Goal: Task Accomplishment & Management: Manage account settings

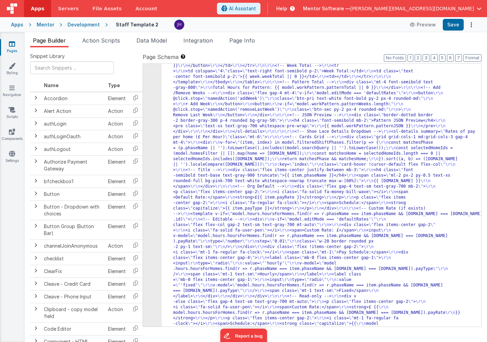
scroll to position [6496, 0]
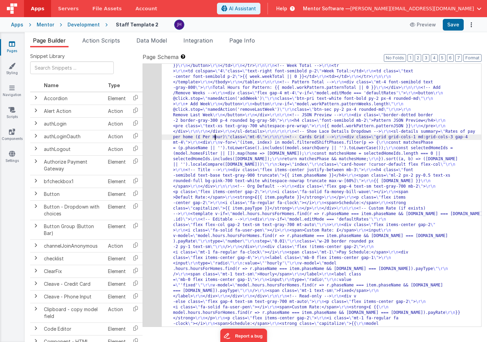
click at [147, 118] on div "204" at bounding box center [152, 43] width 19 height 597
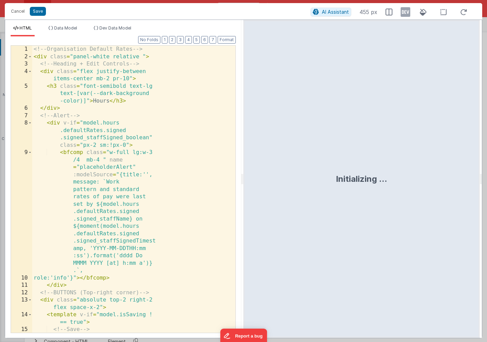
scroll to position [6509, 0]
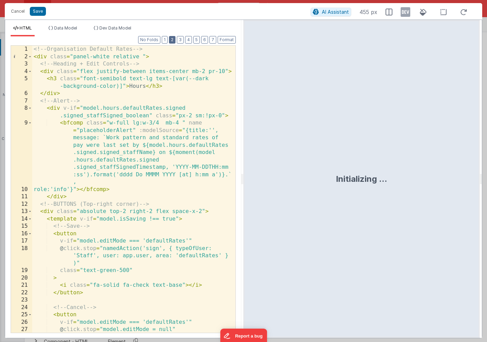
click at [174, 43] on button "2" at bounding box center [172, 40] width 7 height 8
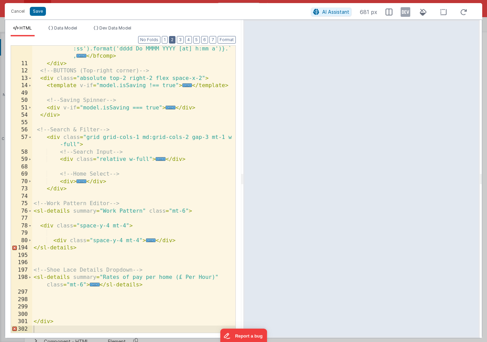
scroll to position [126, 0]
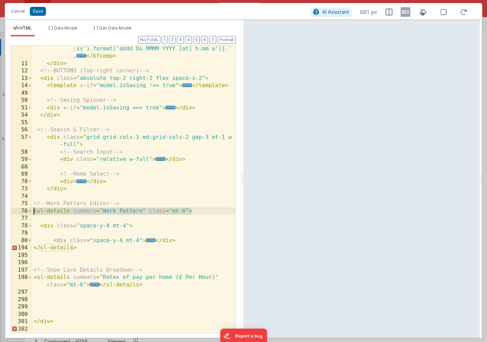
drag, startPoint x: 194, startPoint y: 210, endPoint x: 22, endPoint y: 210, distance: 172.3
click at [22, 210] on div "9 11 12 13 14 49 50 51 54 55 56 57 58 59 68 69 70 73 74 75 76 77 78 79 80 194 1…" at bounding box center [123, 188] width 225 height 287
click at [30, 226] on span at bounding box center [30, 226] width 4 height 8
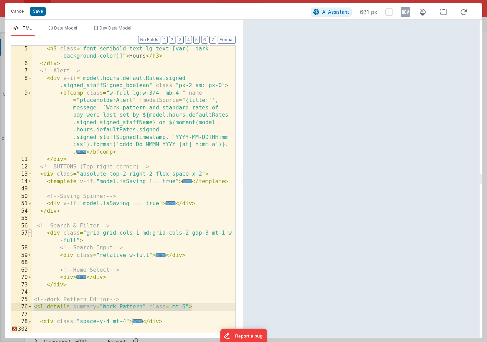
click at [30, 233] on span at bounding box center [30, 233] width 4 height 8
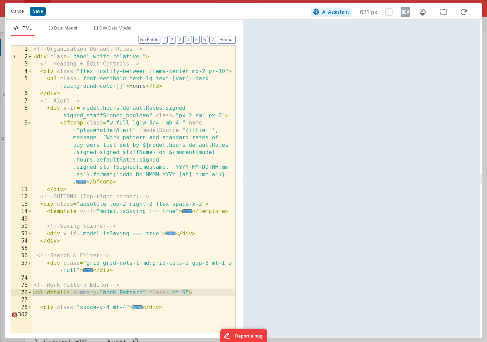
click at [138, 307] on span "..." at bounding box center [138, 307] width 10 height 4
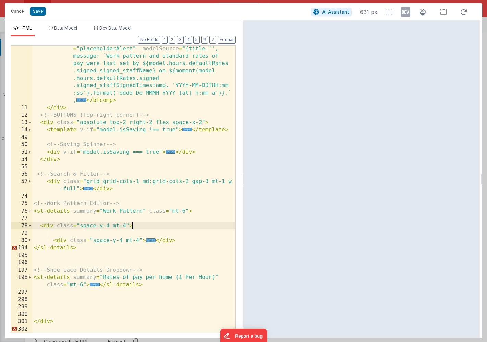
scroll to position [82, 0]
click at [150, 239] on span "..." at bounding box center [151, 240] width 10 height 4
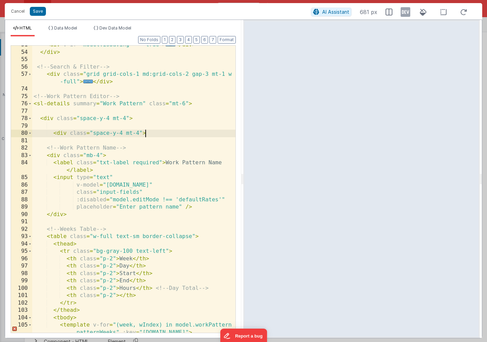
scroll to position [188, 0]
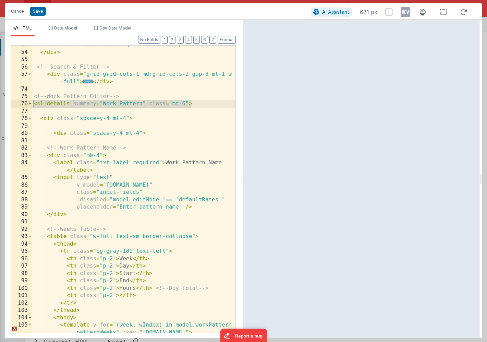
drag, startPoint x: 196, startPoint y: 102, endPoint x: 20, endPoint y: 101, distance: 176.1
click at [20, 101] on div "51 54 55 56 57 74 75 76 77 78 79 80 81 82 83 84 85 86 87 88 89 90 91 92 93 94 9…" at bounding box center [123, 188] width 225 height 287
click at [96, 111] on div "< div v-if = "model.isSaving === true" > ... </ div > </ div > <!-- Search & Fi…" at bounding box center [133, 195] width 203 height 309
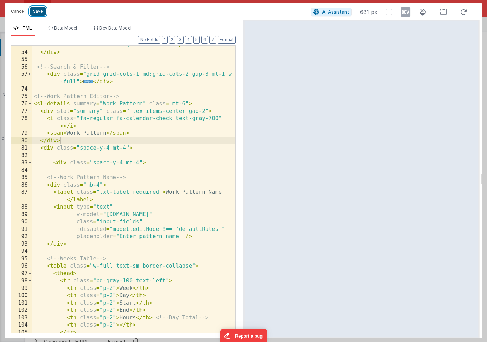
click at [36, 13] on button "Save" at bounding box center [38, 11] width 16 height 9
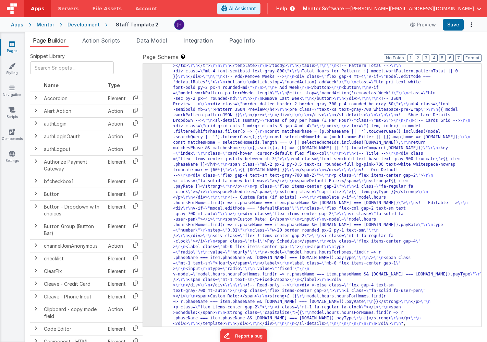
scroll to position [6507, 0]
click at [453, 27] on button "Save" at bounding box center [453, 25] width 21 height 12
click at [451, 20] on button "Save" at bounding box center [453, 25] width 21 height 12
click at [201, 146] on div ""html" : "<!-- Organisation Default Rates --> \r\n <div class= \" panel-white r…" at bounding box center [321, 158] width 319 height 871
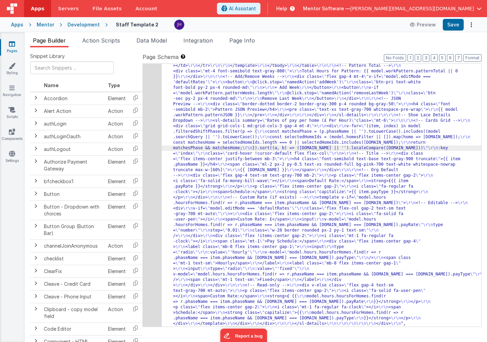
click at [154, 121] on div "204" at bounding box center [152, 24] width 19 height 603
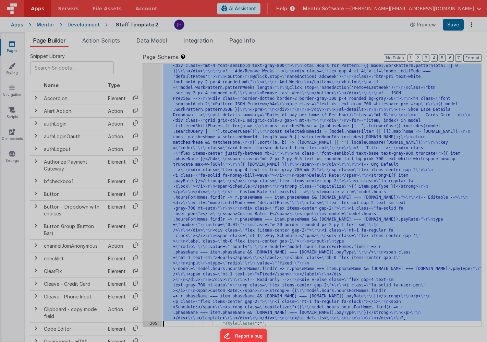
scroll to position [6511, 0]
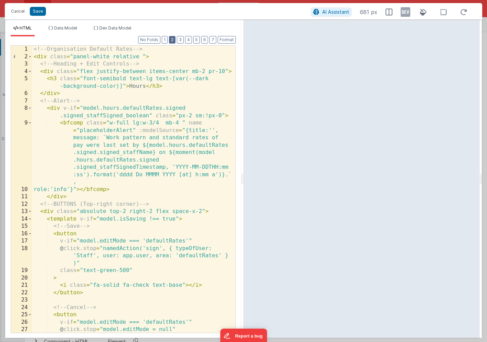
click at [173, 41] on button "2" at bounding box center [172, 40] width 7 height 8
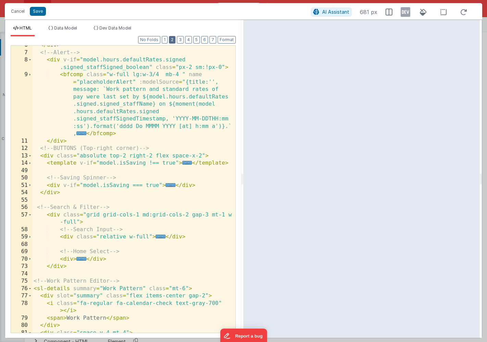
scroll to position [155, 0]
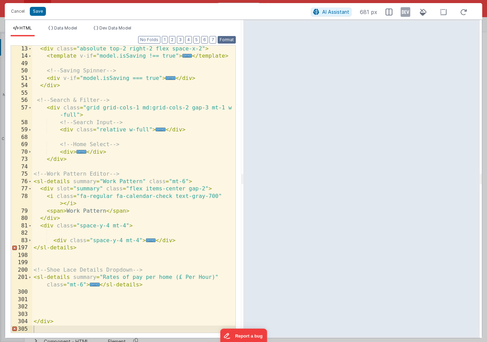
click at [224, 40] on button "Format" at bounding box center [227, 40] width 18 height 8
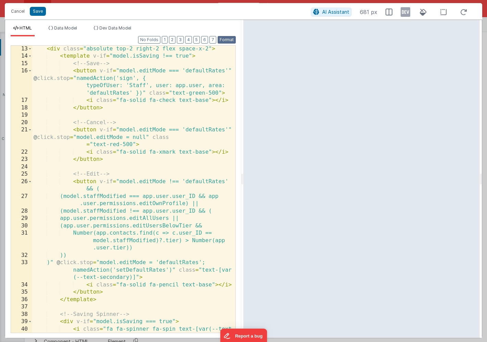
scroll to position [170, 0]
click at [174, 38] on button "2" at bounding box center [172, 40] width 7 height 8
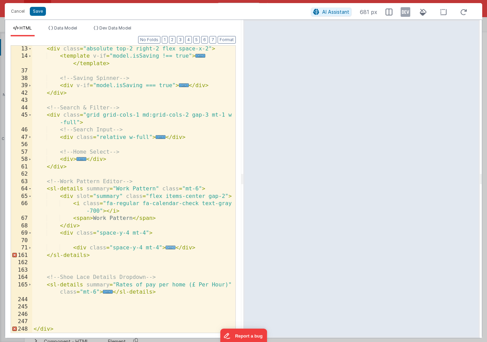
click at [169, 247] on span "..." at bounding box center [170, 247] width 10 height 4
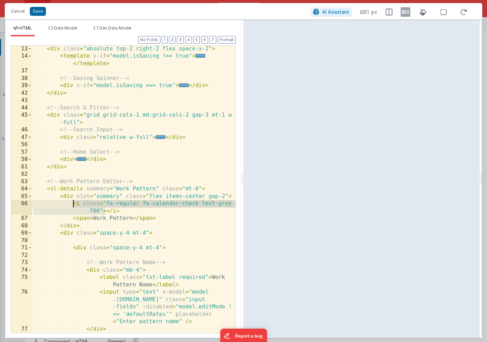
drag, startPoint x: 105, startPoint y: 211, endPoint x: 73, endPoint y: 204, distance: 32.4
click at [73, 204] on div "< div class = "absolute top-2 right-2 flex space-x-2" > < template v-if = "mode…" at bounding box center [133, 195] width 203 height 301
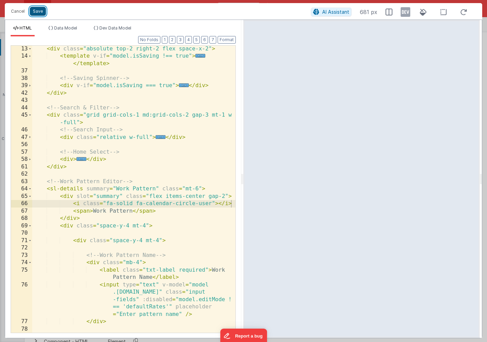
click at [38, 11] on button "Save" at bounding box center [38, 11] width 16 height 9
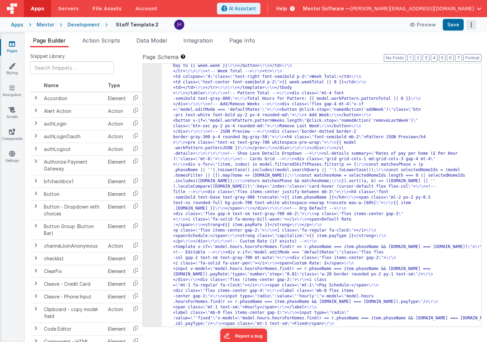
scroll to position [6487, 0]
click at [454, 24] on button "Save" at bounding box center [453, 25] width 21 height 12
click at [448, 26] on button "Save" at bounding box center [453, 25] width 21 height 12
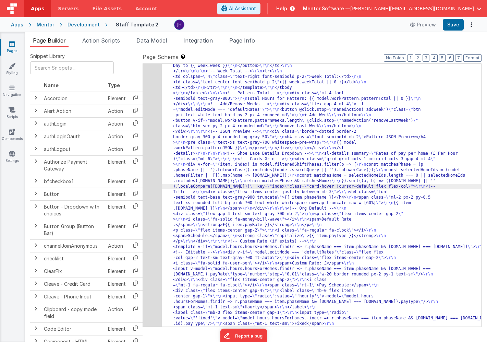
click at [150, 164] on div "204" at bounding box center [152, 52] width 19 height 669
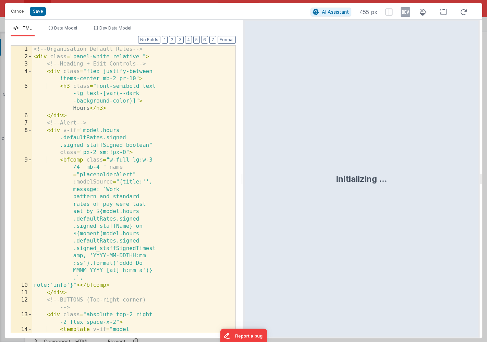
scroll to position [6527, 0]
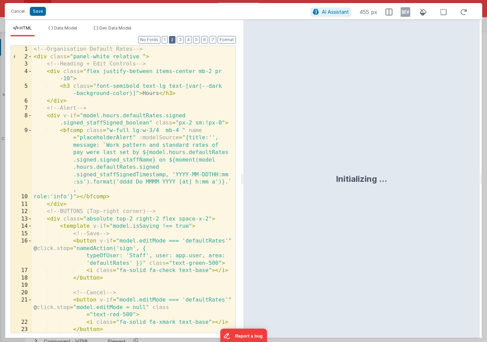
click at [175, 40] on button "2" at bounding box center [172, 40] width 7 height 8
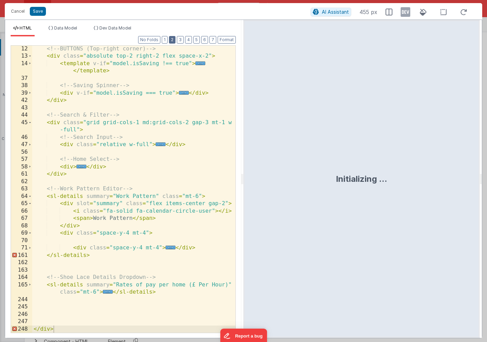
scroll to position [155, 0]
click at [107, 291] on span "..." at bounding box center [108, 291] width 10 height 4
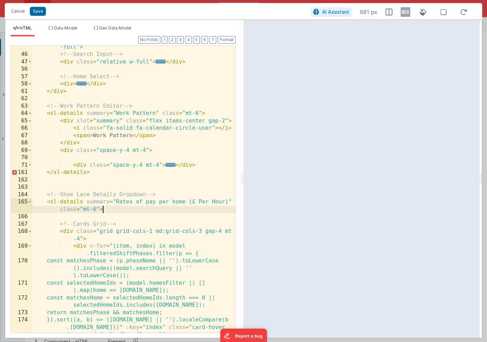
scroll to position [238, 0]
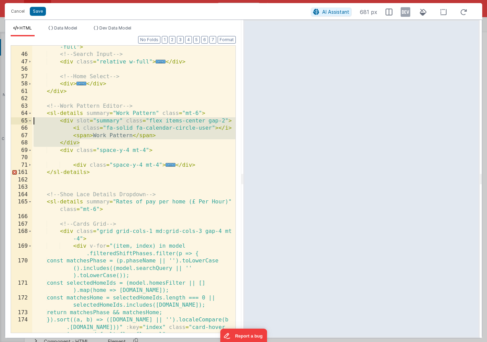
drag, startPoint x: 84, startPoint y: 143, endPoint x: 12, endPoint y: 118, distance: 76.0
click at [12, 118] on div "45 46 47 56 57 58 61 62 63 64 65 66 67 68 69 70 71 161 162 163 164 165 166 167 …" at bounding box center [123, 188] width 225 height 287
click at [105, 210] on div "< div class = "grid grid-cols-1 md:grid-cols-2 gap-3 mt-1 w -full" > <!-- Searc…" at bounding box center [133, 198] width 203 height 324
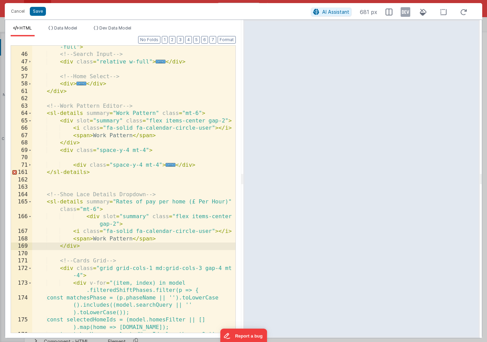
click at [87, 216] on div "< div class = "grid grid-cols-1 md:grid-cols-2 gap-3 mt-1 w -full" > <!-- Searc…" at bounding box center [133, 194] width 203 height 316
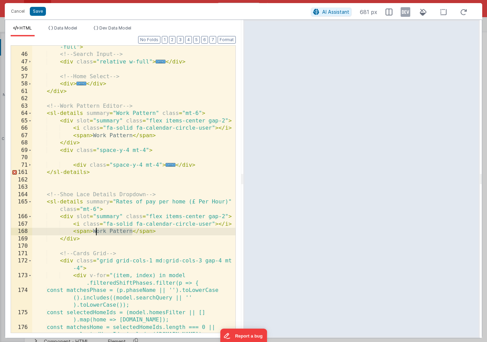
drag, startPoint x: 132, startPoint y: 231, endPoint x: 95, endPoint y: 233, distance: 37.8
click at [95, 233] on div "< div class = "grid grid-cols-1 md:grid-cols-2 gap-3 mt-1 w -full" > <!-- Searc…" at bounding box center [133, 194] width 203 height 316
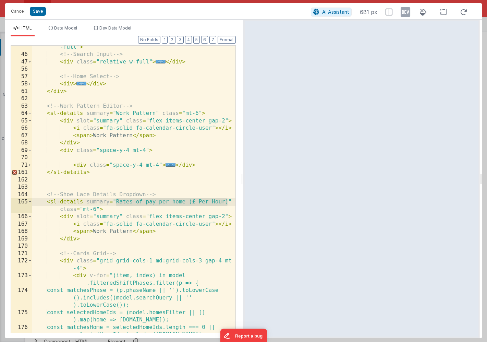
drag, startPoint x: 227, startPoint y: 202, endPoint x: 115, endPoint y: 199, distance: 112.1
click at [115, 199] on div "< div class = "grid grid-cols-1 md:grid-cols-2 gap-3 mt-1 w -full" > <!-- Searc…" at bounding box center [133, 194] width 203 height 316
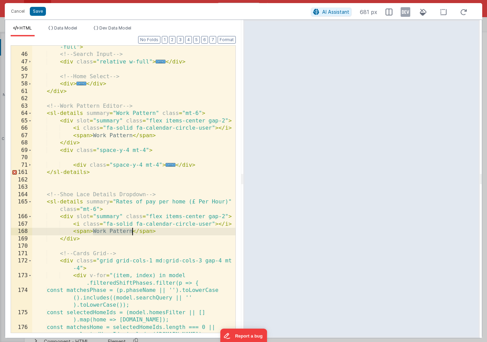
drag, startPoint x: 92, startPoint y: 230, endPoint x: 132, endPoint y: 232, distance: 39.4
click at [132, 232] on div "< div class = "grid grid-cols-1 md:grid-cols-2 gap-3 mt-1 w -full" > <!-- Searc…" at bounding box center [133, 194] width 203 height 316
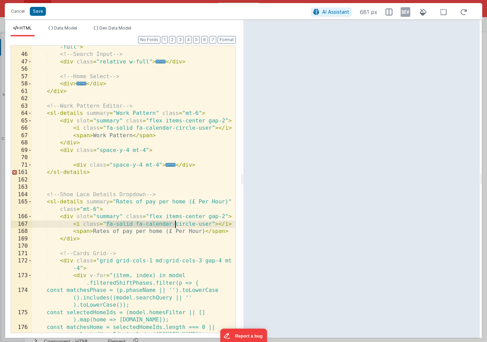
drag, startPoint x: 106, startPoint y: 222, endPoint x: 178, endPoint y: 225, distance: 72.3
click at [178, 225] on div "< div class = "grid grid-cols-1 md:grid-cols-2 gap-3 mt-1 w -full" > <!-- Searc…" at bounding box center [133, 194] width 203 height 316
drag, startPoint x: 232, startPoint y: 223, endPoint x: 74, endPoint y: 224, distance: 157.9
click at [74, 224] on div "45 46 47 56 57 58 61 62 63 64 65 66 67 68 69 70 71 161 162 163 164 165 166 167 …" at bounding box center [123, 188] width 225 height 287
click at [40, 9] on button "Save" at bounding box center [38, 11] width 16 height 9
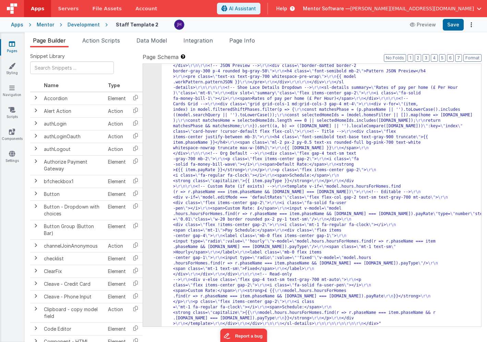
scroll to position [6524, 0]
click at [453, 25] on button "Save" at bounding box center [453, 25] width 21 height 12
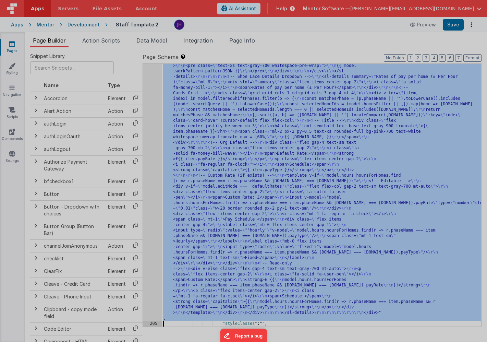
scroll to position [6531, 0]
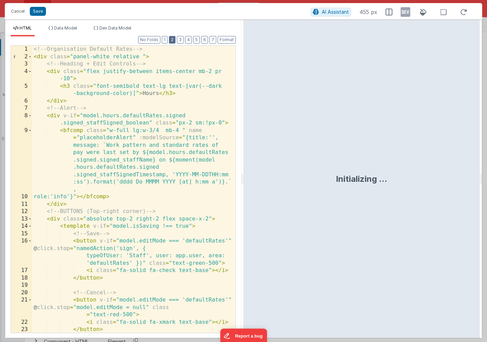
click at [175, 41] on button "2" at bounding box center [172, 40] width 7 height 8
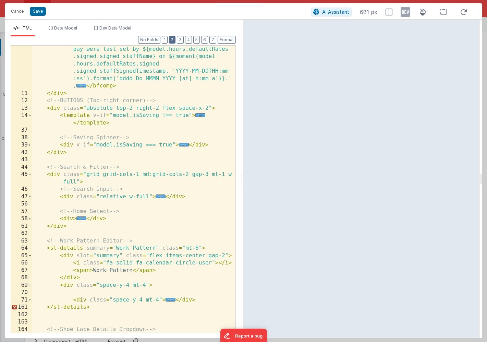
scroll to position [155, 0]
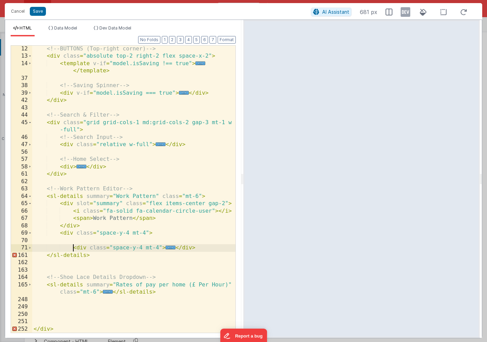
click at [73, 249] on div "<!-- BUTTONS (Top-right corner) --> < div class = "absolute top-2 right-2 flex …" at bounding box center [133, 195] width 203 height 301
click at [156, 247] on span "..." at bounding box center [157, 247] width 10 height 4
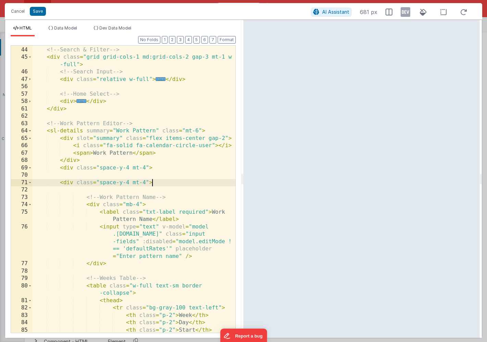
scroll to position [220, 0]
click at [29, 182] on span at bounding box center [30, 183] width 4 height 8
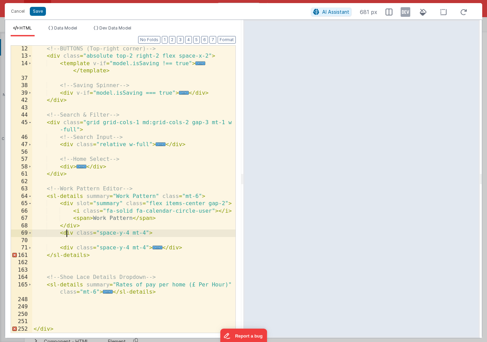
click at [65, 232] on div "<!-- BUTTONS (Top-right corner) --> < div class = "absolute top-2 right-2 flex …" at bounding box center [133, 195] width 203 height 301
click at [31, 233] on span at bounding box center [30, 233] width 4 height 8
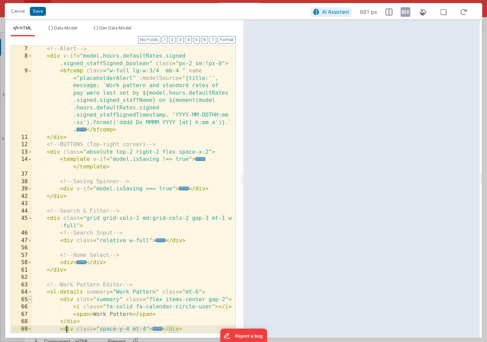
scroll to position [59, 0]
click at [31, 328] on span at bounding box center [30, 329] width 4 height 8
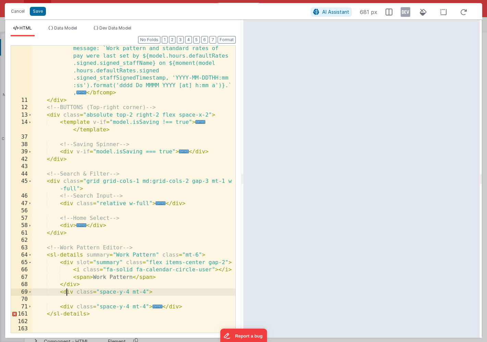
scroll to position [155, 0]
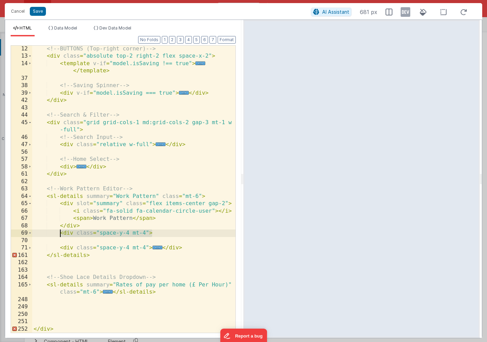
drag, startPoint x: 153, startPoint y: 233, endPoint x: 61, endPoint y: 235, distance: 92.5
click at [61, 235] on div "<!-- BUTTONS (Top-right corner) --> < div class = "absolute top-2 right-2 flex …" at bounding box center [133, 195] width 203 height 301
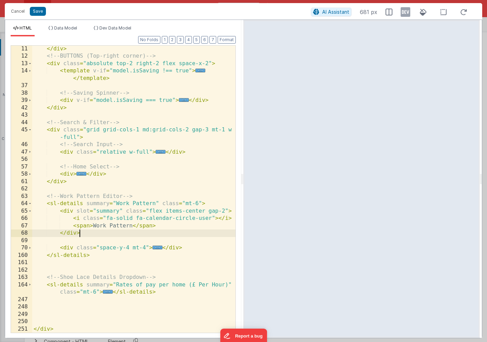
scroll to position [148, 0]
click at [157, 246] on span "..." at bounding box center [157, 247] width 10 height 4
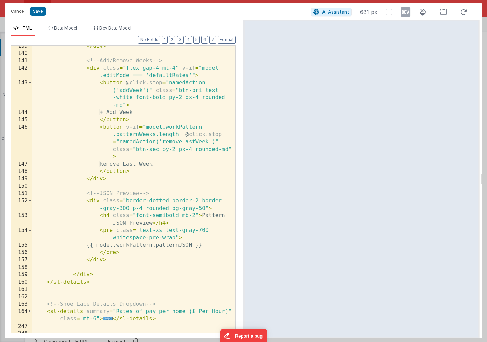
scroll to position [1229, 0]
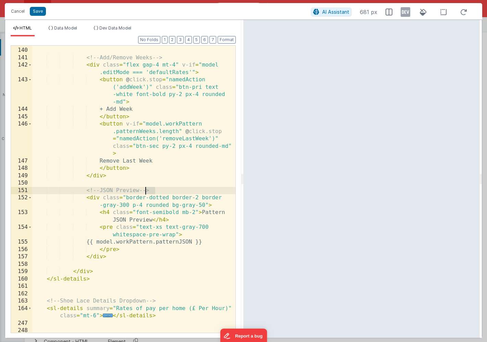
drag, startPoint x: 156, startPoint y: 190, endPoint x: 147, endPoint y: 190, distance: 8.9
click at [147, 190] on div "</ div > <!-- Add/Remove Weeks --> < div class = "flex gap-4 mt-4" v-if = "mode…" at bounding box center [133, 189] width 203 height 301
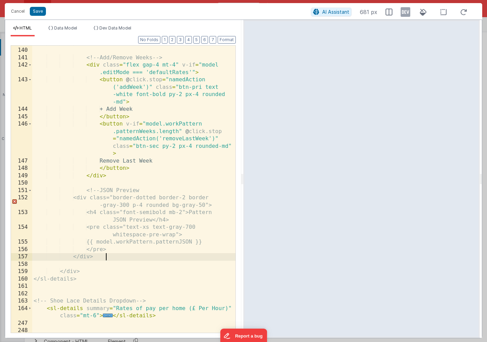
click at [120, 257] on div "</ div > <!-- Add/Remove Weeks --> < div class = "flex gap-4 mt-4" v-if = "mode…" at bounding box center [133, 189] width 203 height 301
click at [38, 11] on button "Save" at bounding box center [38, 11] width 16 height 9
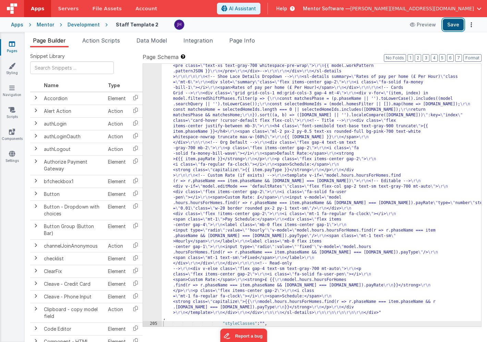
click at [453, 26] on button "Save" at bounding box center [453, 25] width 21 height 12
click at [201, 130] on div ""html" : "<!-- Organisation Default Rates --> \r\n <div class= \" panel-white r…" at bounding box center [321, 115] width 319 height 948
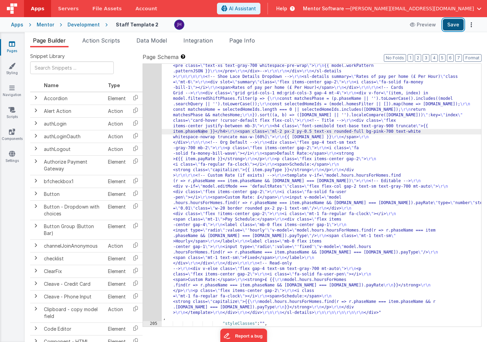
click at [447, 24] on button "Save" at bounding box center [453, 25] width 21 height 12
click at [183, 129] on div ""html" : "<!-- Organisation Default Rates --> \r\n <div class= \" panel-white r…" at bounding box center [321, 115] width 319 height 948
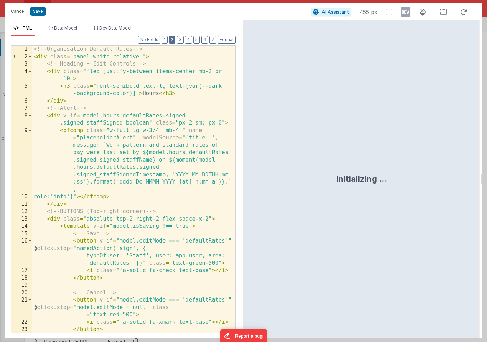
click at [171, 40] on button "2" at bounding box center [172, 40] width 7 height 8
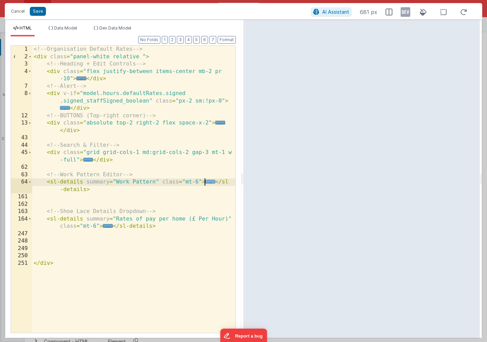
click at [208, 181] on span "..." at bounding box center [210, 182] width 10 height 4
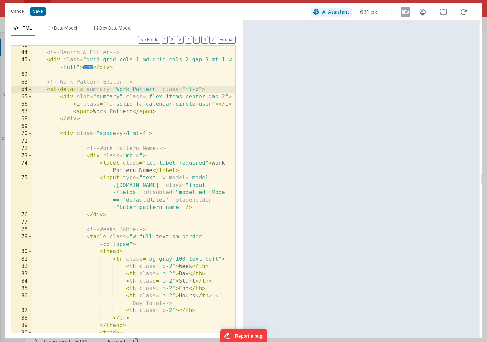
scroll to position [92, 0]
click at [156, 186] on div "<!-- Search & Filter --> < div class = "grid grid-cols-1 md:grid-cols-2 gap-3 m…" at bounding box center [133, 191] width 203 height 301
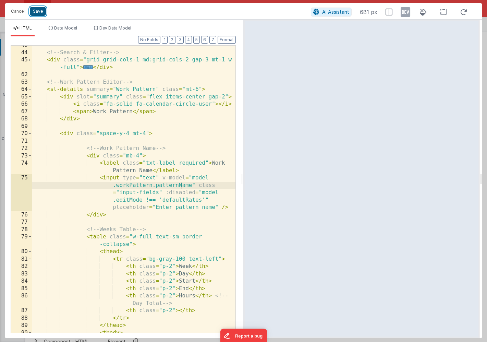
click at [41, 12] on button "Save" at bounding box center [38, 11] width 16 height 9
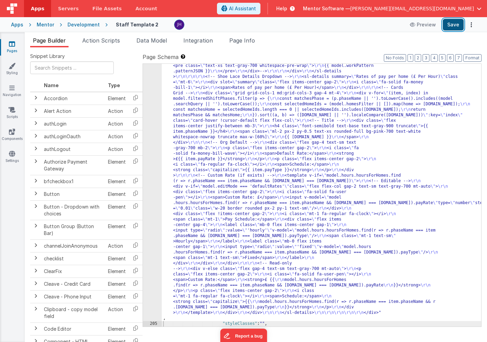
click at [447, 25] on button "Save" at bounding box center [453, 25] width 21 height 12
click at [195, 131] on div ""html" : "<!-- Organisation Default Rates --> \r\n <div class= \" panel-white r…" at bounding box center [321, 115] width 319 height 948
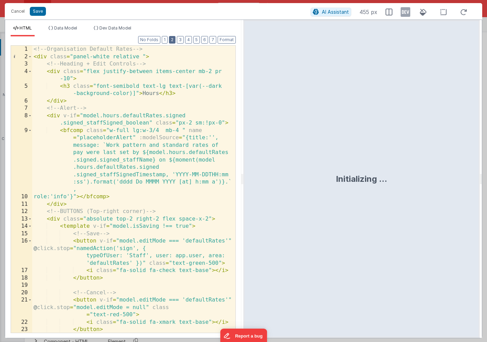
click at [175, 42] on button "2" at bounding box center [172, 40] width 7 height 8
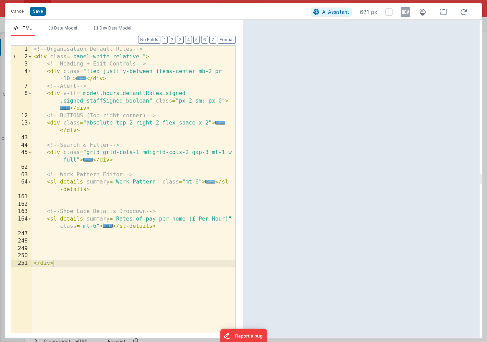
click at [209, 181] on span "..." at bounding box center [210, 182] width 10 height 4
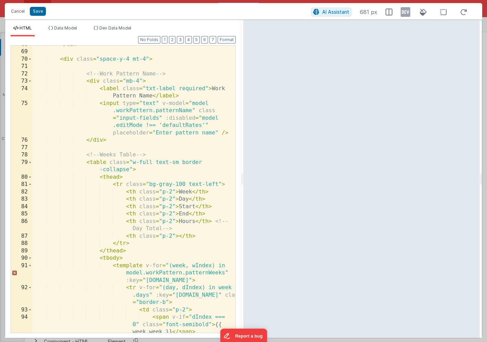
scroll to position [168, 0]
click at [41, 14] on button "Save" at bounding box center [38, 11] width 16 height 9
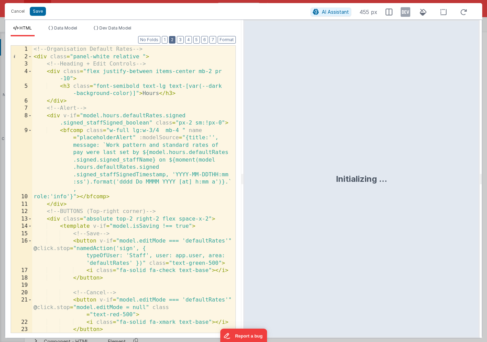
click at [175, 43] on button "2" at bounding box center [172, 40] width 7 height 8
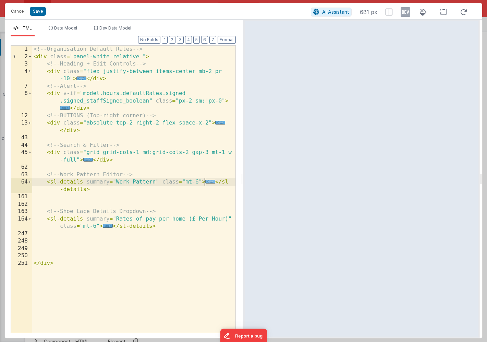
click at [208, 182] on span "..." at bounding box center [210, 182] width 10 height 4
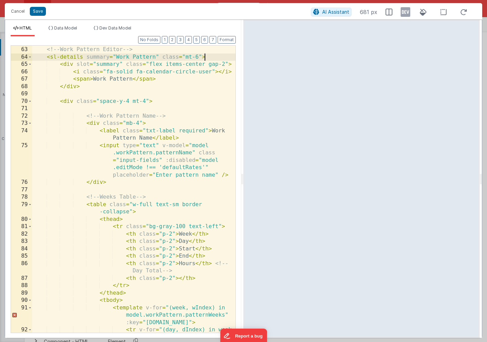
scroll to position [125, 0]
click at [40, 12] on button "Save" at bounding box center [38, 11] width 16 height 9
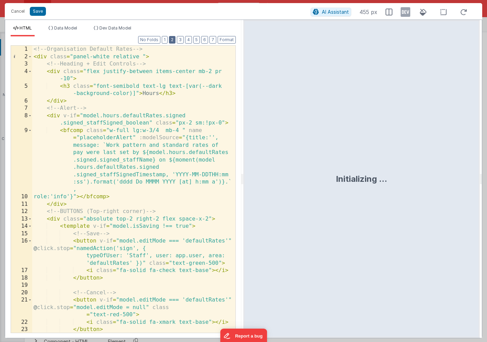
click at [175, 38] on button "2" at bounding box center [172, 40] width 7 height 8
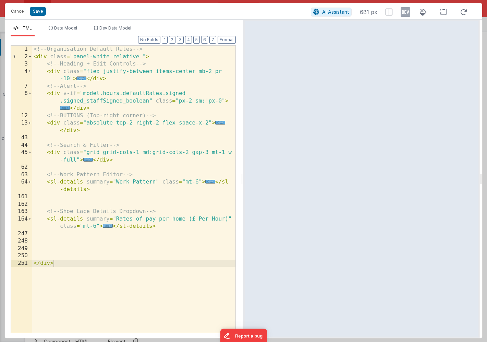
click at [108, 224] on span "..." at bounding box center [108, 226] width 10 height 4
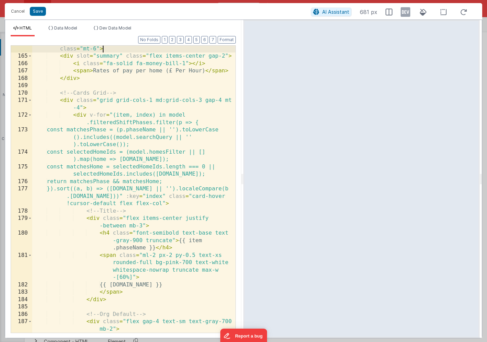
scroll to position [177, 0]
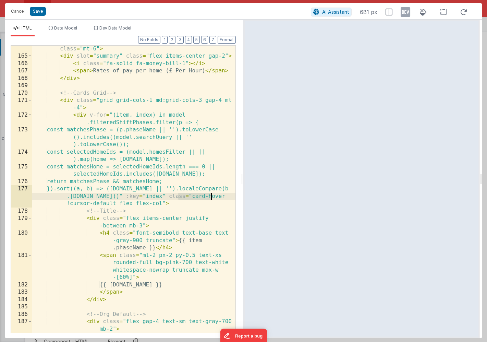
drag, startPoint x: 179, startPoint y: 196, endPoint x: 211, endPoint y: 195, distance: 32.2
click at [211, 195] on div "< sl-details summary = "Rates of pay per home (£ Per Hour)" class = "mt-6" > < …" at bounding box center [133, 192] width 203 height 309
click at [42, 12] on button "Save" at bounding box center [38, 11] width 16 height 9
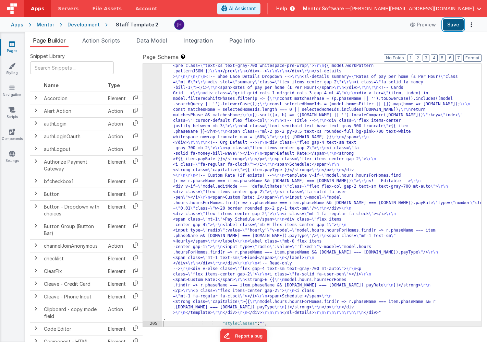
click at [451, 22] on button "Save" at bounding box center [453, 25] width 21 height 12
click at [236, 127] on div ""html" : "<!-- Organisation Default Rates --> \r\n <div class= \" panel-white r…" at bounding box center [321, 115] width 319 height 948
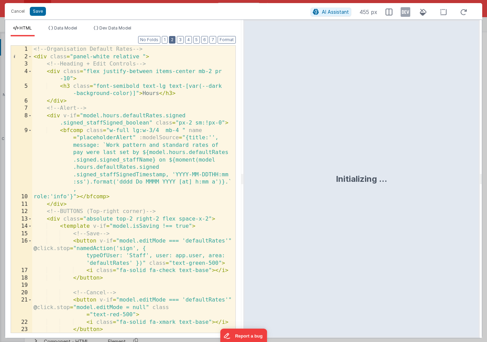
click at [173, 38] on button "2" at bounding box center [172, 40] width 7 height 8
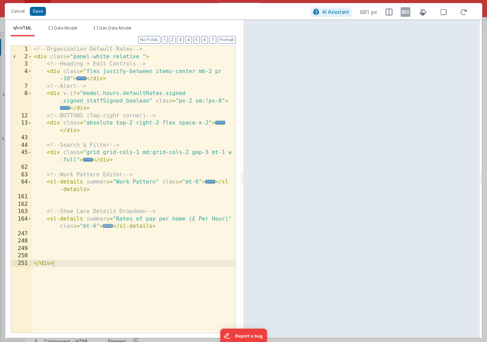
click at [108, 226] on span "..." at bounding box center [108, 226] width 10 height 4
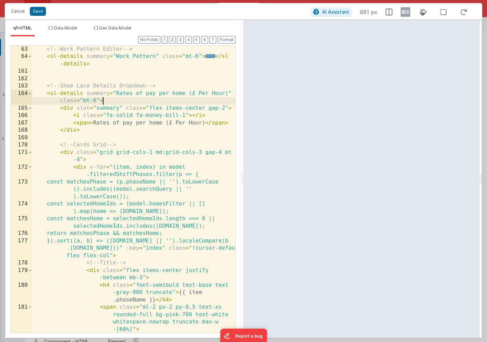
scroll to position [129, 0]
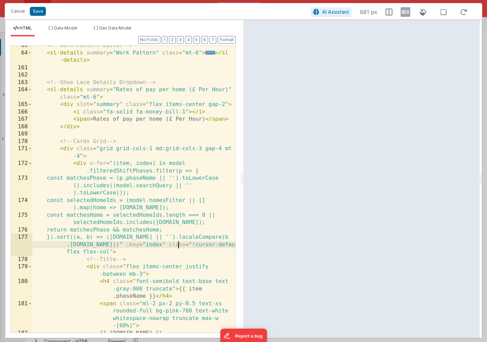
click at [179, 243] on div "<!-- Work Pattern Editor --> < sl-details summary = "Work Pattern" class = "mt-…" at bounding box center [133, 192] width 203 height 301
click at [41, 11] on button "Save" at bounding box center [38, 11] width 16 height 9
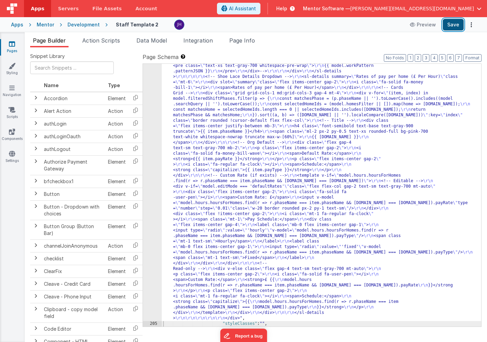
click at [457, 27] on button "Save" at bounding box center [453, 25] width 21 height 12
click at [244, 137] on div ""html" : "<!-- Organisation Default Rates --> \r\n <div class= \" panel-white r…" at bounding box center [321, 115] width 319 height 948
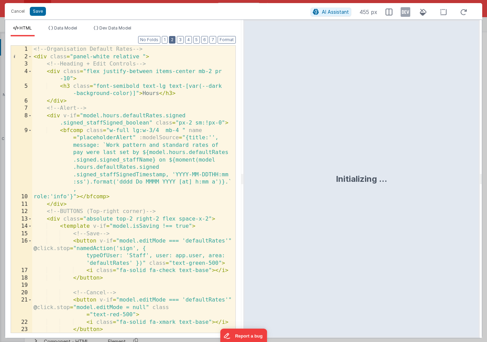
click at [172, 40] on button "2" at bounding box center [172, 40] width 7 height 8
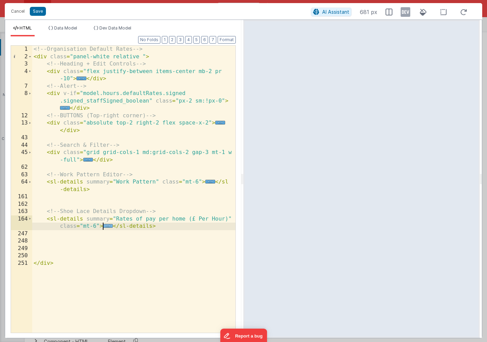
click at [106, 225] on span "..." at bounding box center [108, 226] width 10 height 4
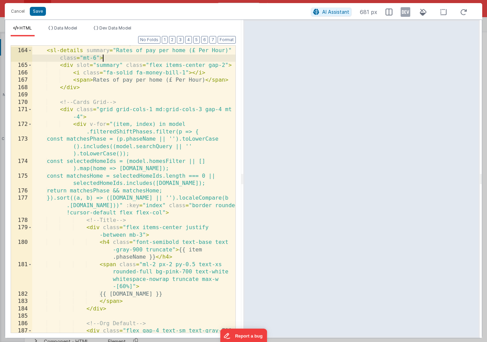
scroll to position [168, 0]
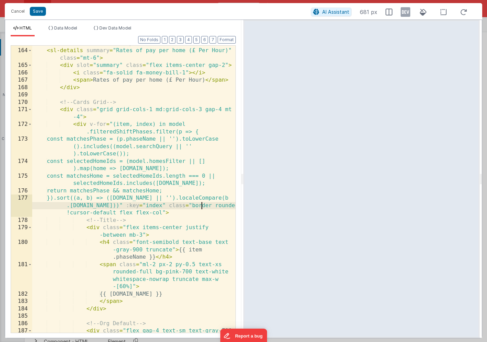
click at [200, 206] on div "<!-- Shoe Lace Details Dropdown --> < sl-details summary = "Rates of pay per ho…" at bounding box center [133, 194] width 203 height 309
click at [41, 10] on button "Save" at bounding box center [38, 11] width 16 height 9
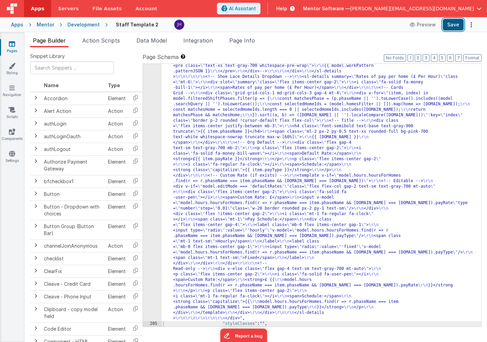
click at [449, 25] on button "Save" at bounding box center [453, 25] width 21 height 12
